Goal: Use online tool/utility: Utilize a website feature to perform a specific function

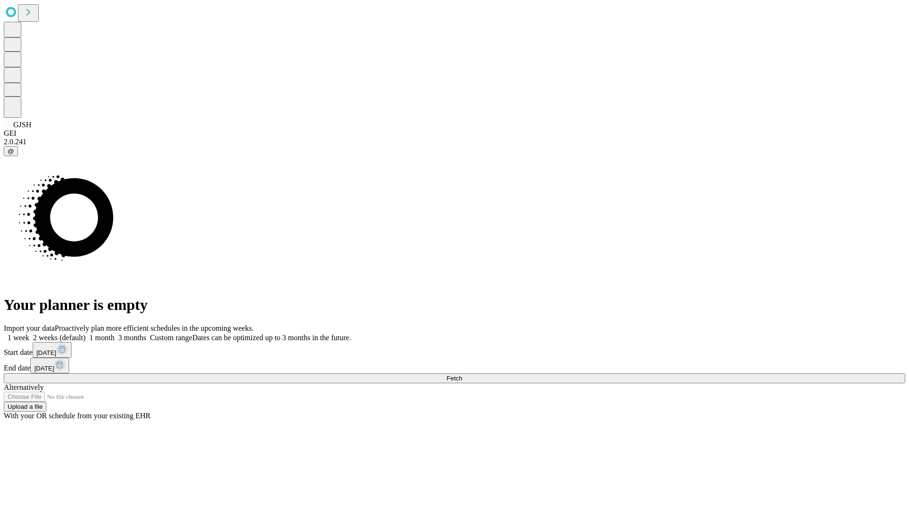
click at [29, 334] on label "1 week" at bounding box center [17, 338] width 26 height 8
click at [462, 375] on span "Fetch" at bounding box center [454, 378] width 16 height 7
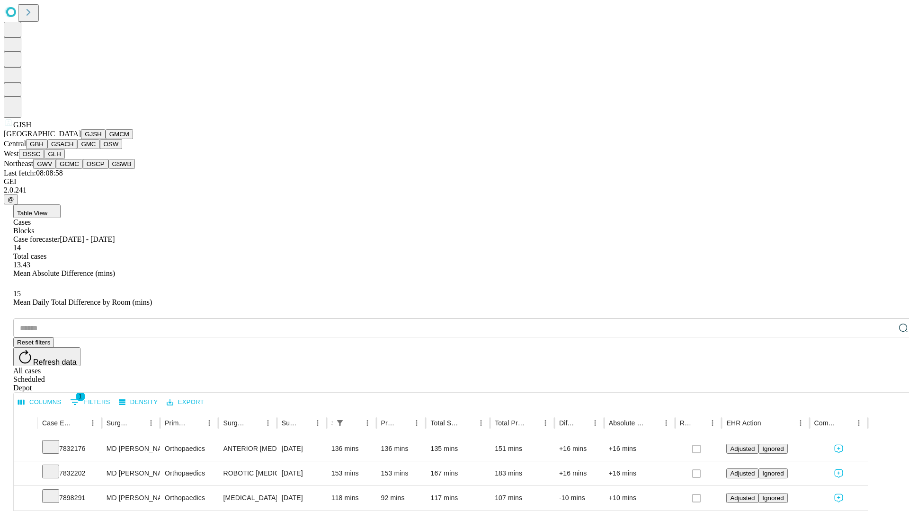
click at [106, 139] on button "GMCM" at bounding box center [119, 134] width 27 height 10
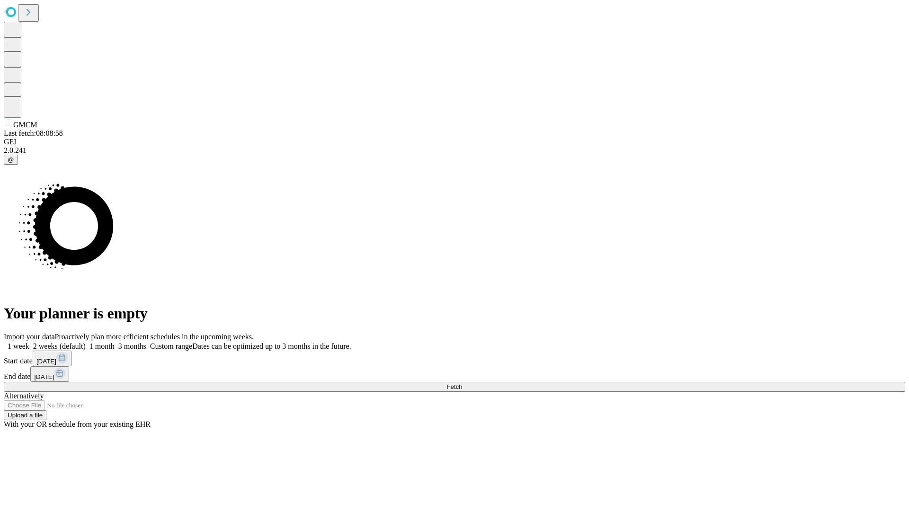
click at [29, 342] on label "1 week" at bounding box center [17, 346] width 26 height 8
click at [462, 383] on span "Fetch" at bounding box center [454, 386] width 16 height 7
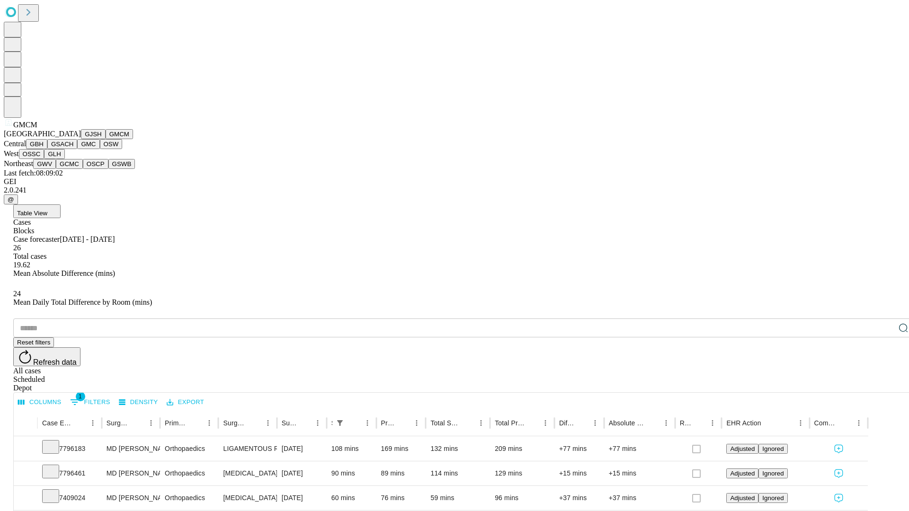
click at [47, 149] on button "GBH" at bounding box center [36, 144] width 21 height 10
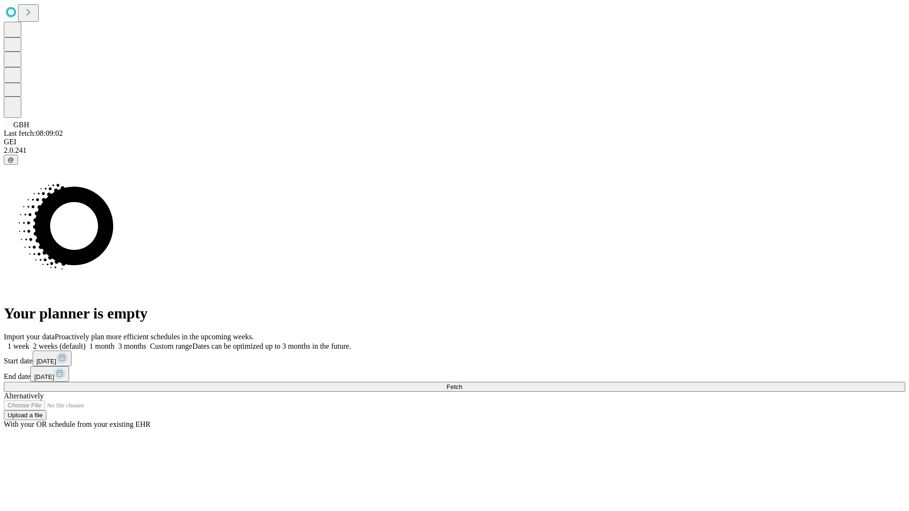
click at [462, 383] on span "Fetch" at bounding box center [454, 386] width 16 height 7
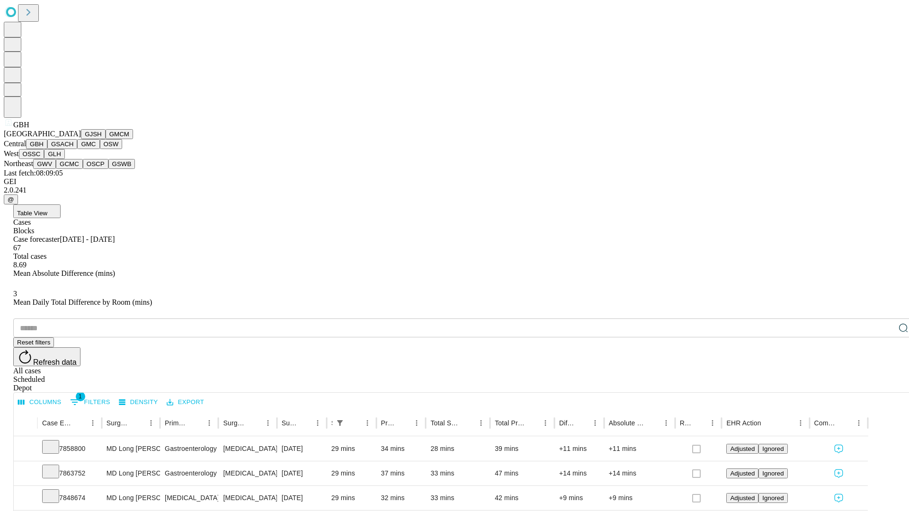
click at [73, 149] on button "GSACH" at bounding box center [62, 144] width 30 height 10
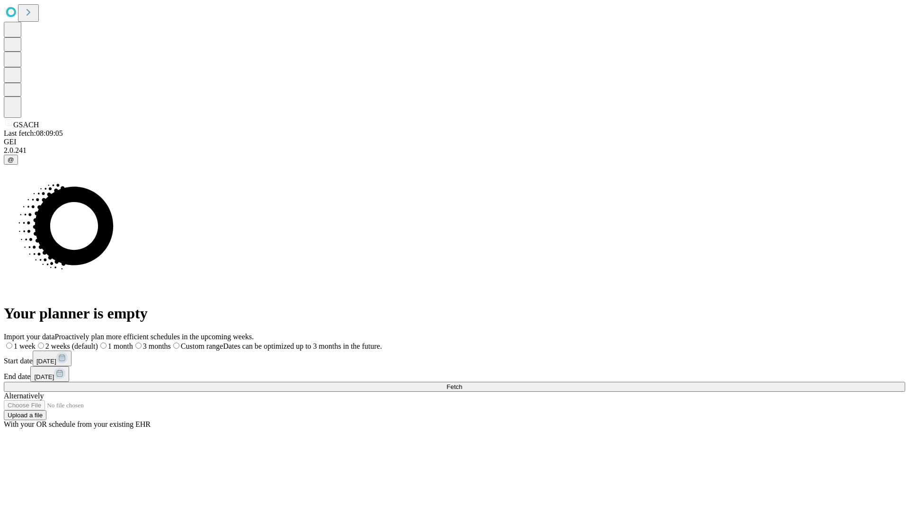
click at [35, 342] on label "1 week" at bounding box center [20, 346] width 32 height 8
click at [462, 383] on span "Fetch" at bounding box center [454, 386] width 16 height 7
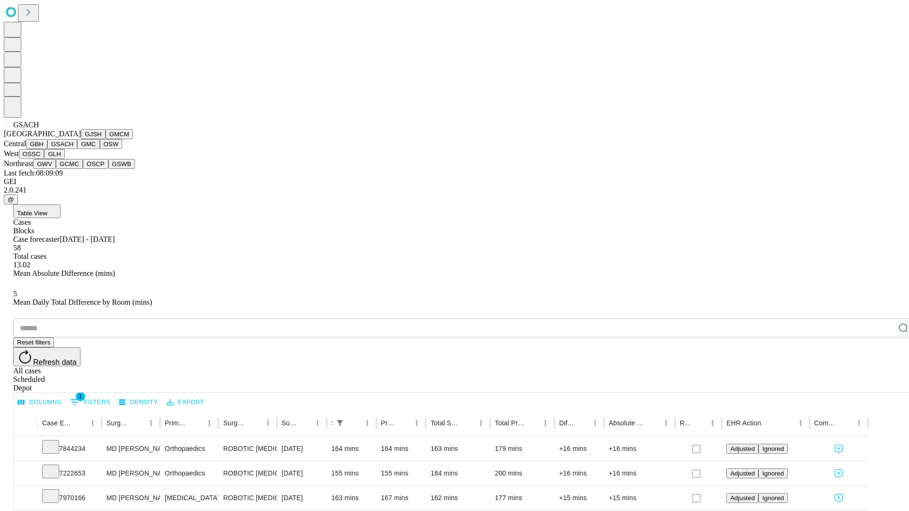
click at [77, 149] on button "GMC" at bounding box center [88, 144] width 22 height 10
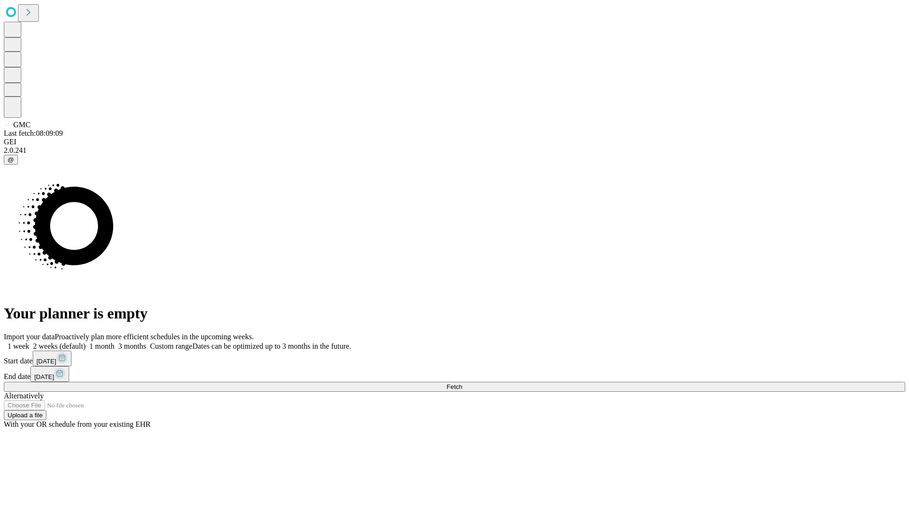
click at [462, 383] on span "Fetch" at bounding box center [454, 386] width 16 height 7
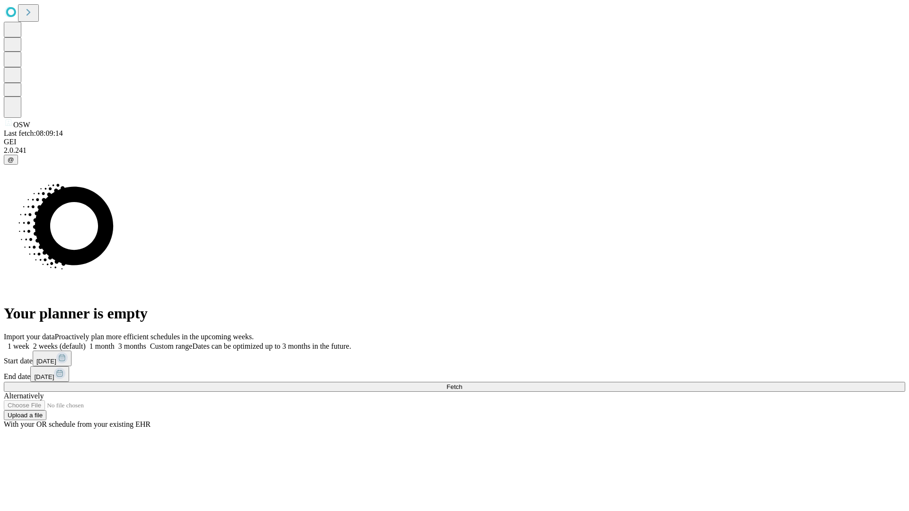
click at [462, 383] on span "Fetch" at bounding box center [454, 386] width 16 height 7
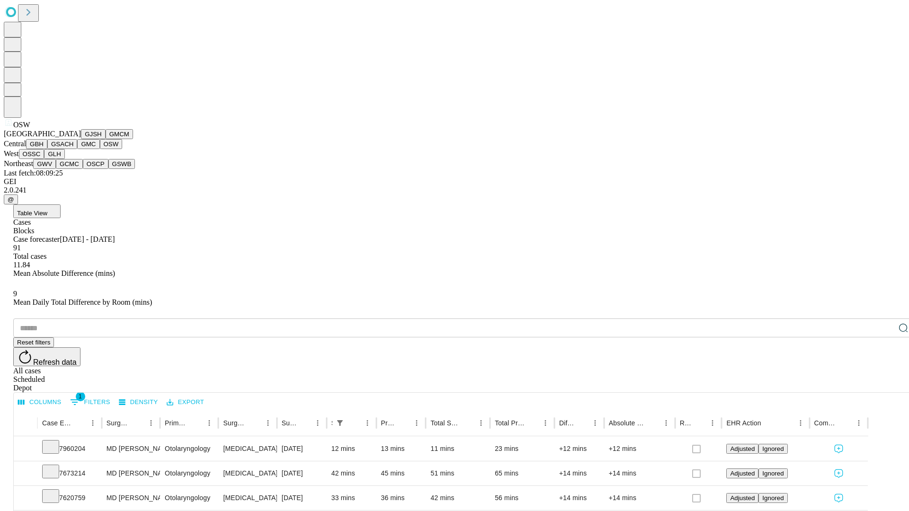
click at [44, 159] on button "OSSC" at bounding box center [32, 154] width 26 height 10
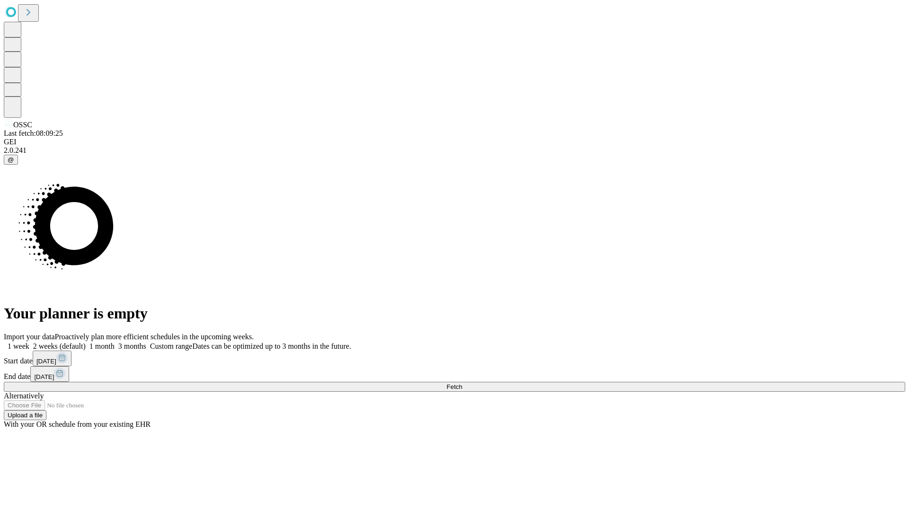
click at [29, 342] on label "1 week" at bounding box center [17, 346] width 26 height 8
click at [462, 383] on span "Fetch" at bounding box center [454, 386] width 16 height 7
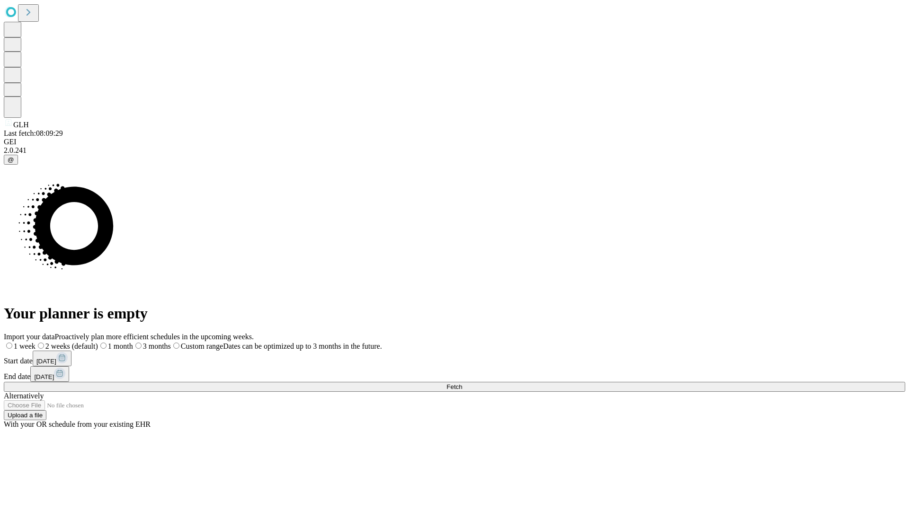
click at [35, 342] on label "1 week" at bounding box center [20, 346] width 32 height 8
click at [462, 383] on span "Fetch" at bounding box center [454, 386] width 16 height 7
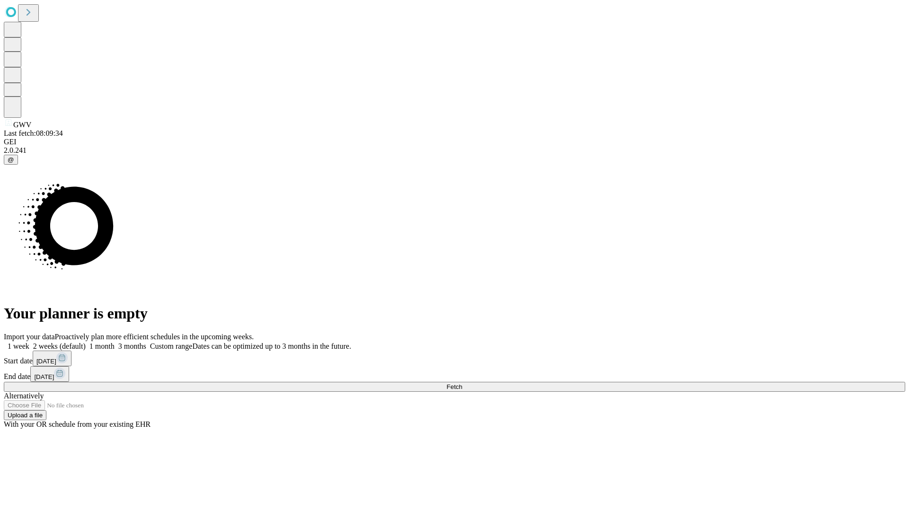
click at [29, 342] on label "1 week" at bounding box center [17, 346] width 26 height 8
click at [462, 383] on span "Fetch" at bounding box center [454, 386] width 16 height 7
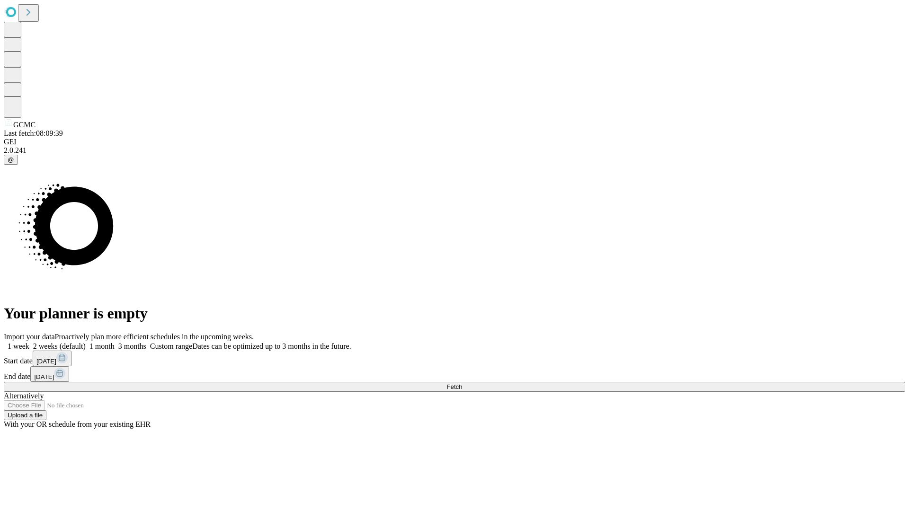
click at [29, 342] on label "1 week" at bounding box center [17, 346] width 26 height 8
click at [462, 383] on span "Fetch" at bounding box center [454, 386] width 16 height 7
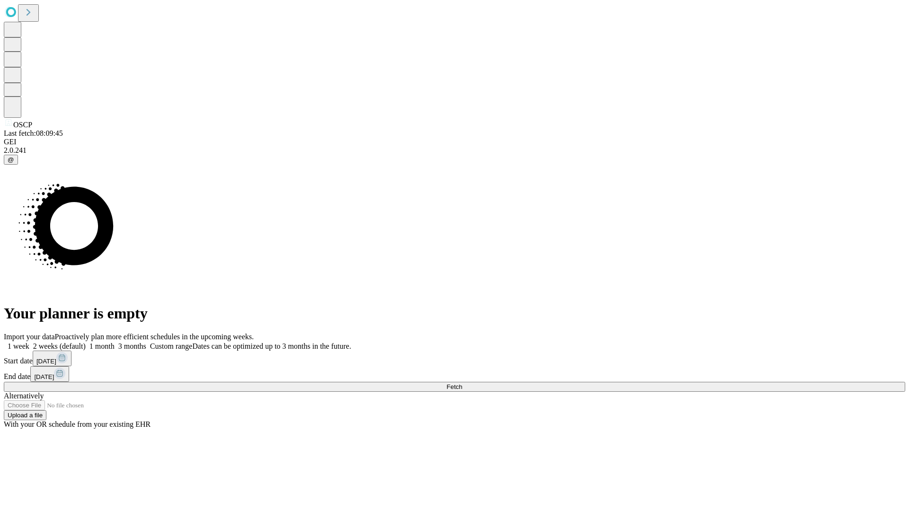
click at [29, 342] on label "1 week" at bounding box center [17, 346] width 26 height 8
click at [462, 383] on span "Fetch" at bounding box center [454, 386] width 16 height 7
